Goal: Navigation & Orientation: Find specific page/section

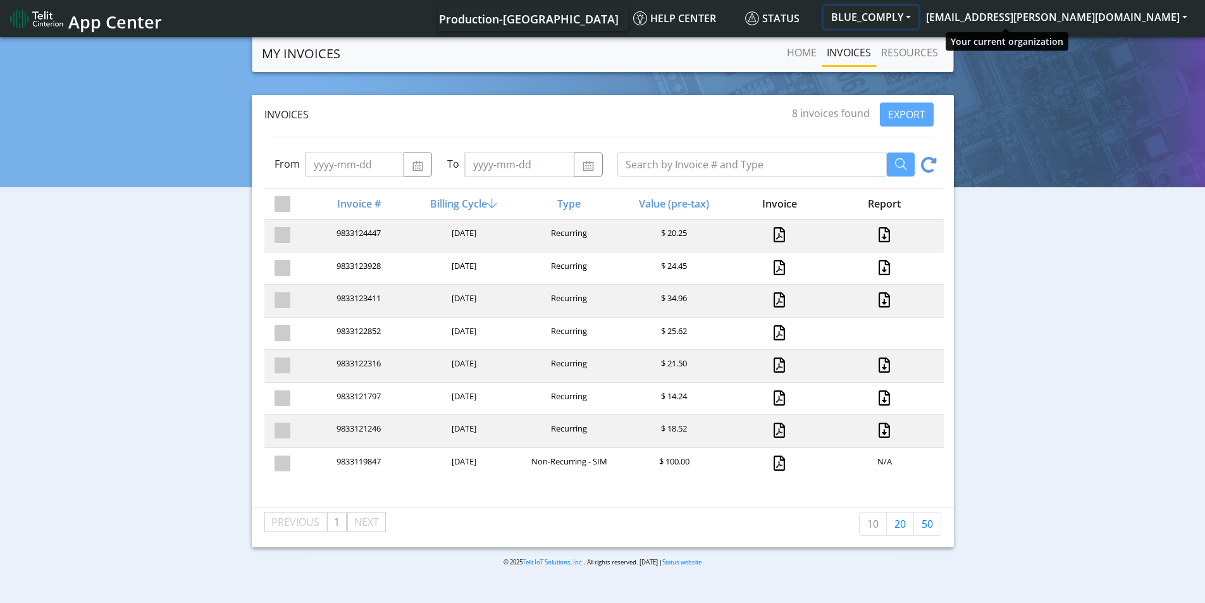
click at [918, 22] on button "BLUE_COMPLY" at bounding box center [871, 17] width 95 height 23
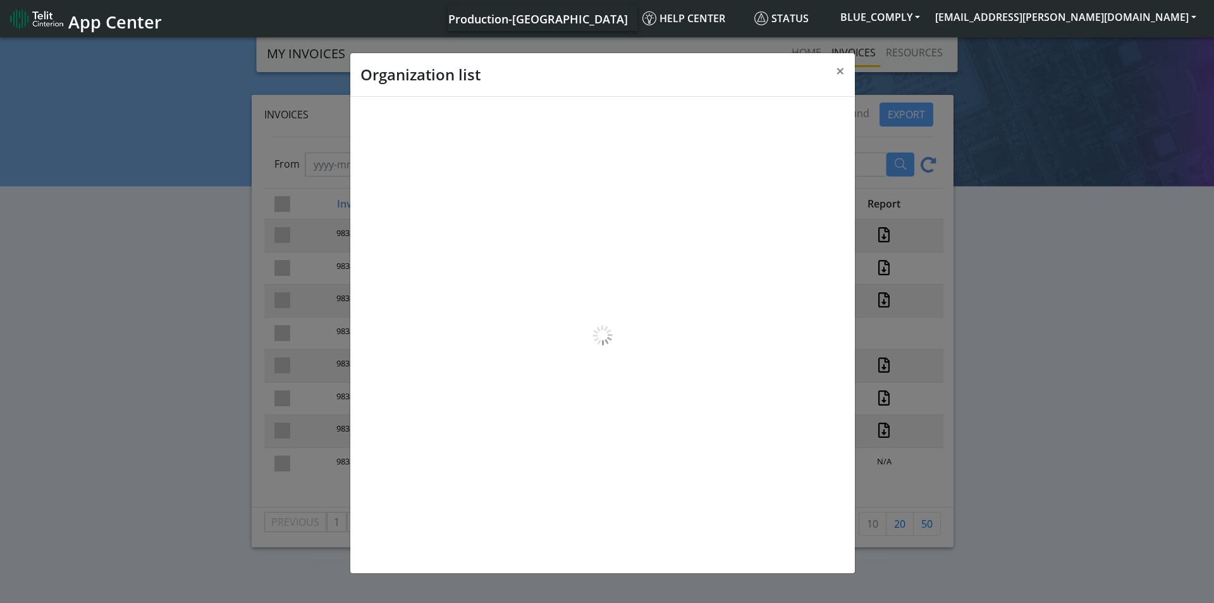
scroll to position [4, 0]
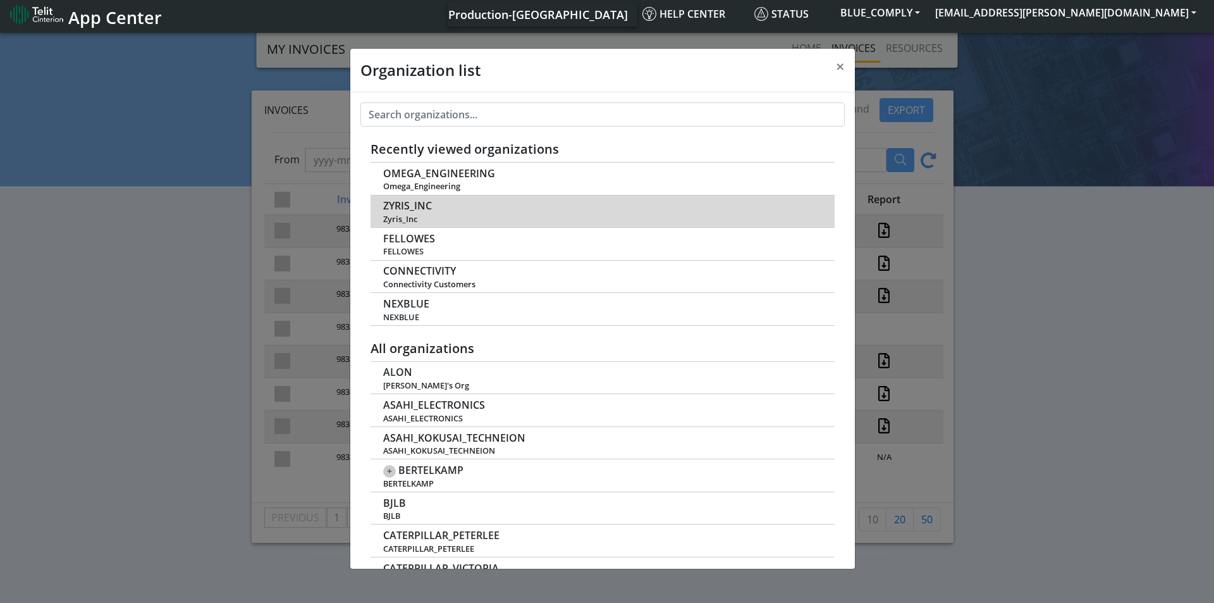
click at [394, 207] on span "ZYRIS_INC" at bounding box center [407, 206] width 49 height 12
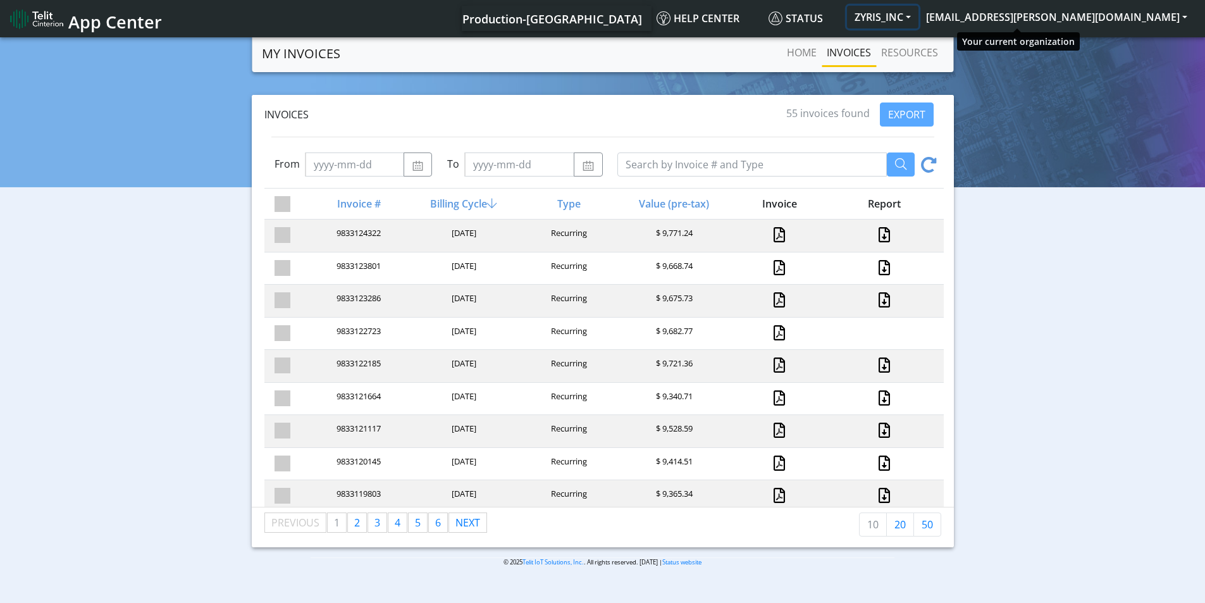
click at [918, 22] on button "ZYRIS_INC" at bounding box center [882, 17] width 71 height 23
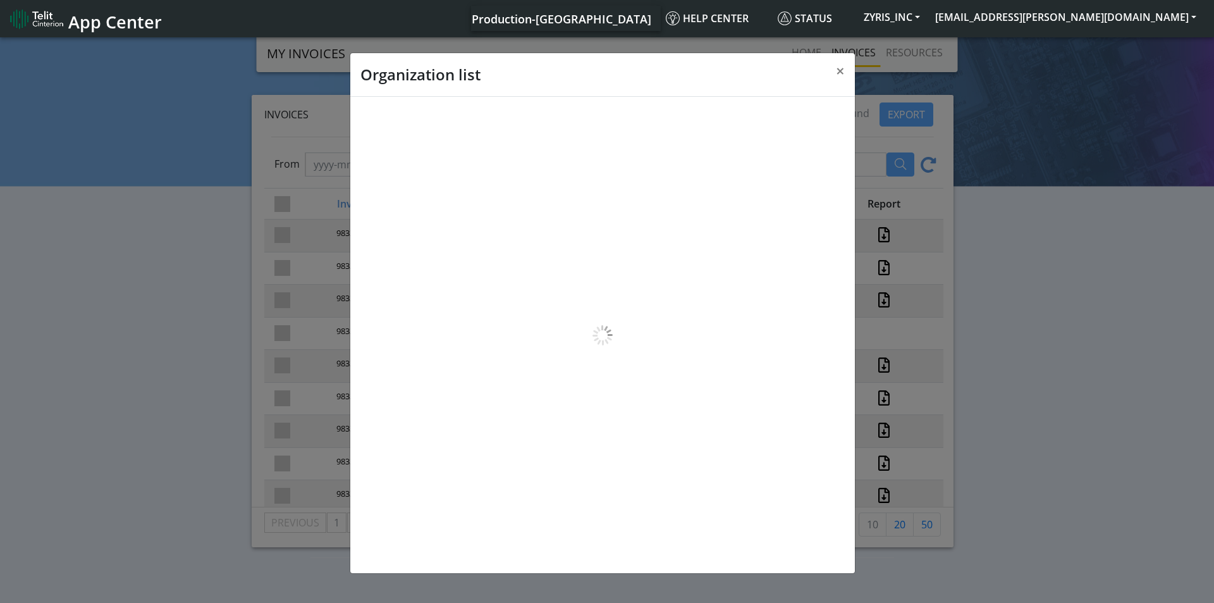
scroll to position [4, 0]
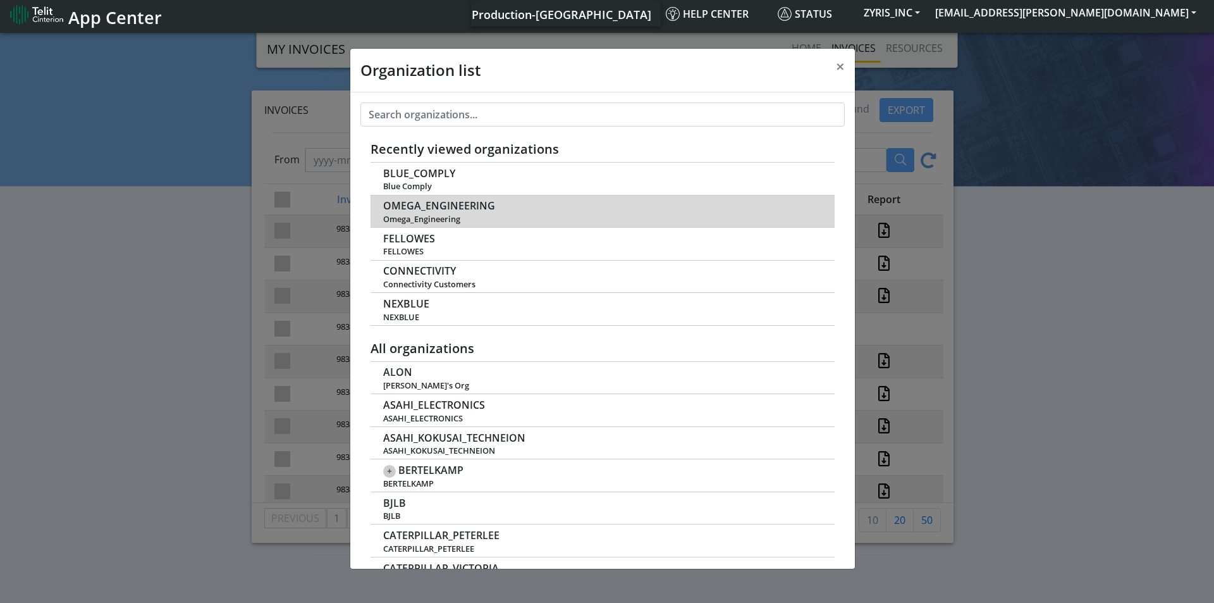
click at [416, 212] on span "OMEGA_ENGINEERING" at bounding box center [439, 206] width 112 height 12
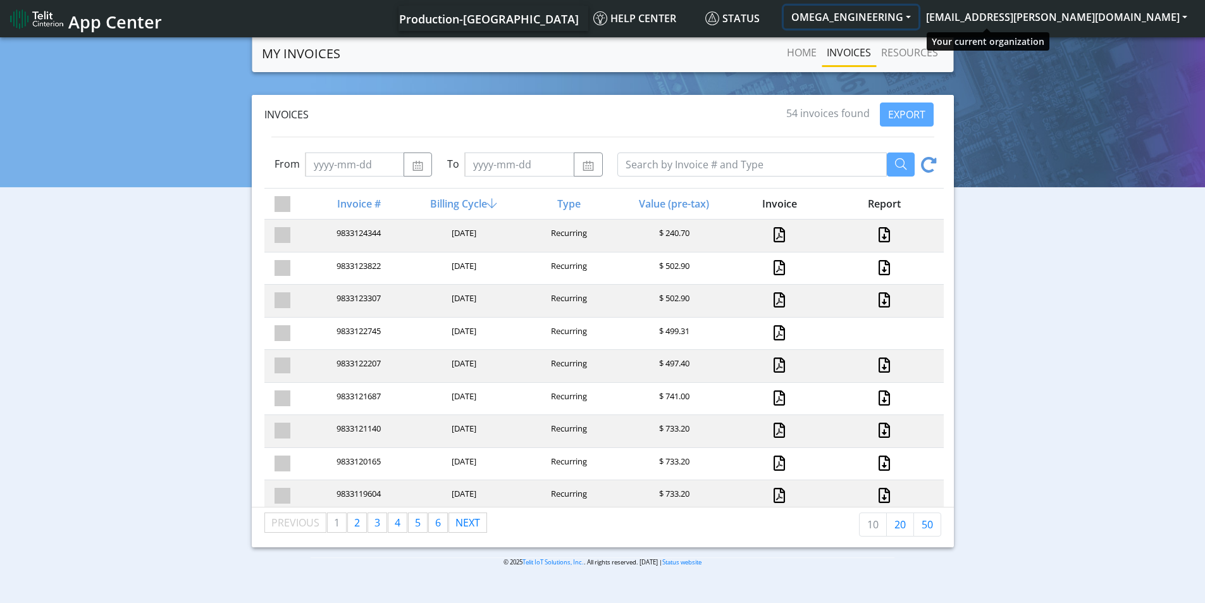
click at [918, 11] on button "OMEGA_ENGINEERING" at bounding box center [851, 17] width 135 height 23
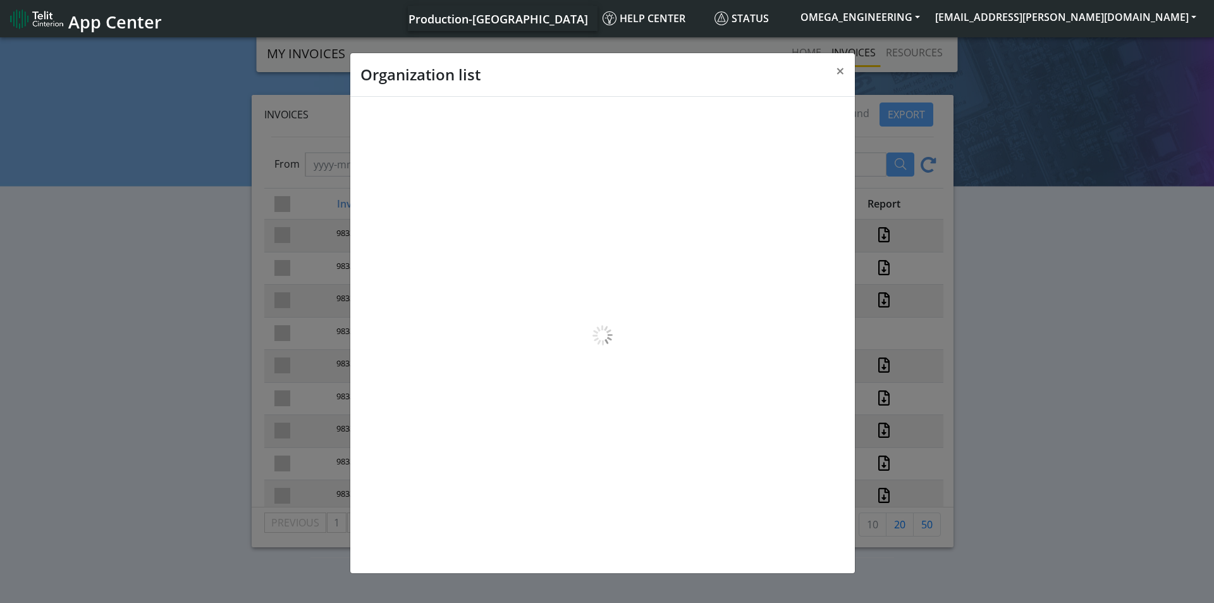
scroll to position [4, 0]
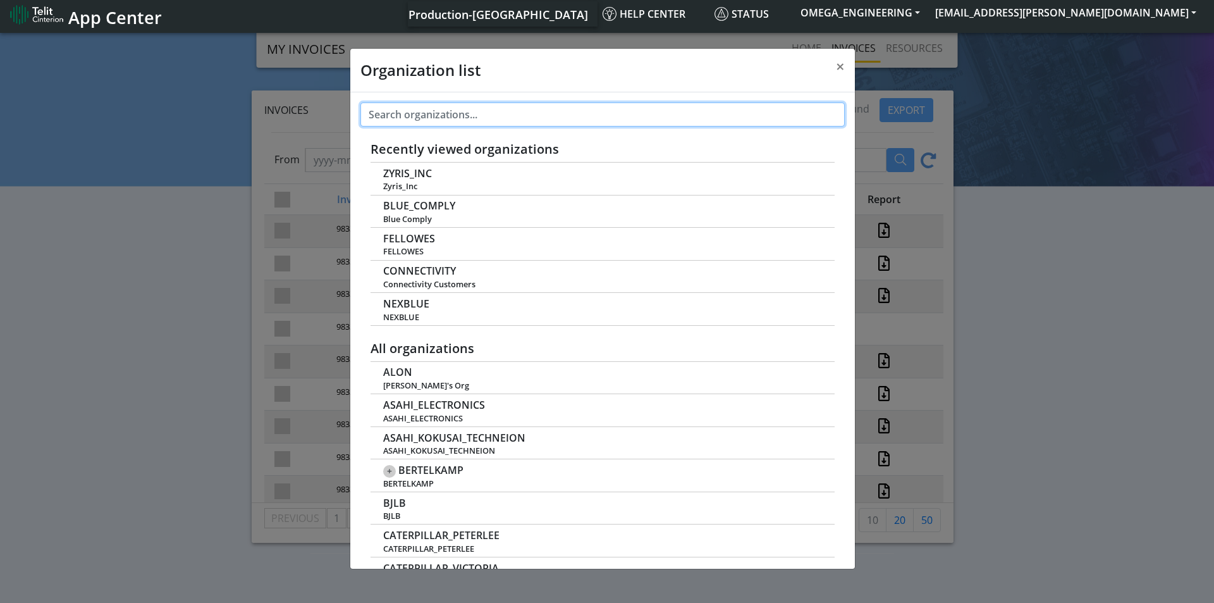
click at [447, 108] on input "text" at bounding box center [603, 114] width 485 height 24
paste input "TOWN_OF_MOUNTAIN_CITY"
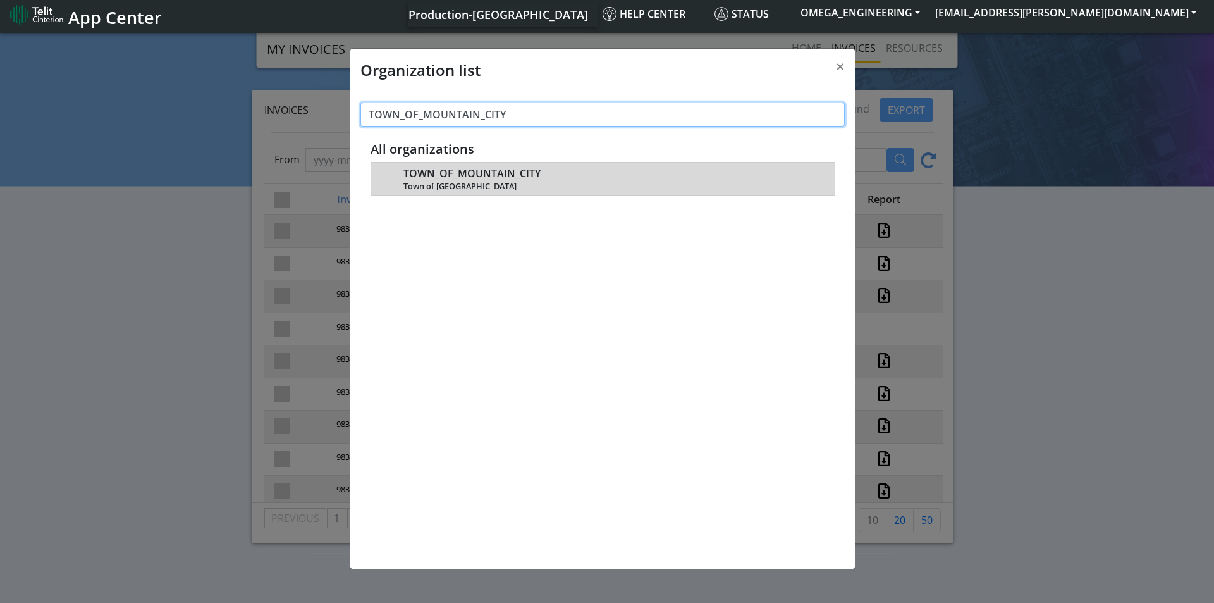
type input "TOWN_OF_MOUNTAIN_CITY"
click at [443, 168] on span "TOWN_OF_MOUNTAIN_CITY" at bounding box center [472, 174] width 137 height 12
